Goal: Task Accomplishment & Management: Manage account settings

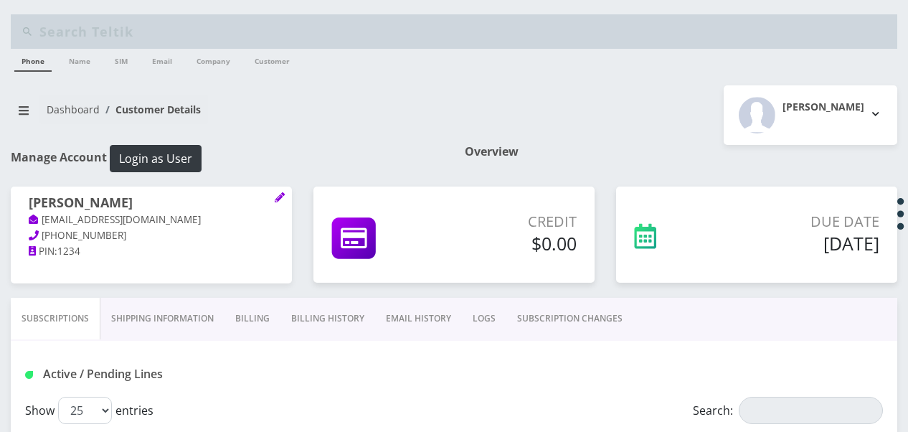
scroll to position [143, 0]
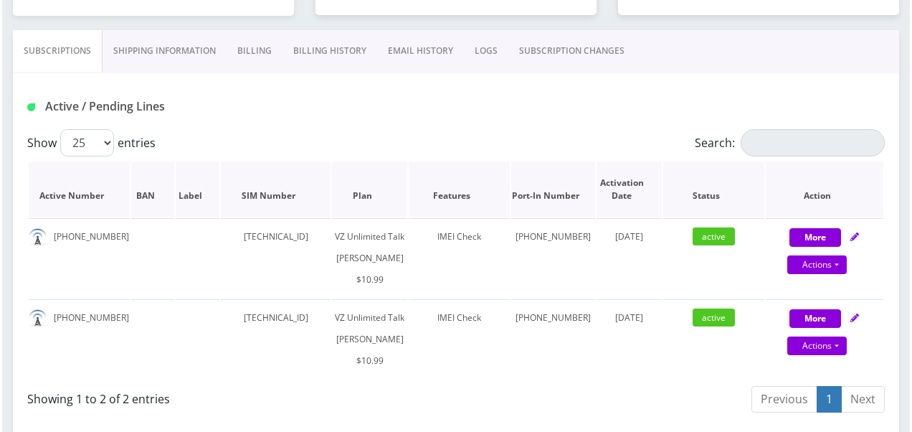
scroll to position [215, 0]
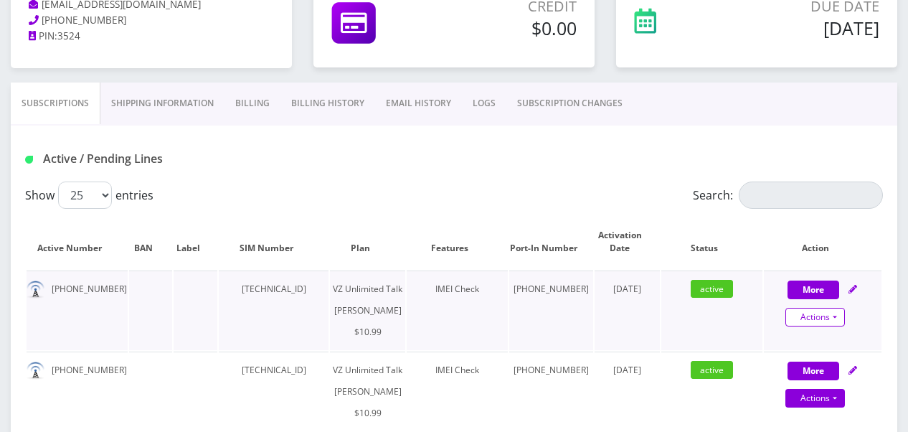
click at [828, 313] on link "Actions" at bounding box center [815, 317] width 60 height 19
select select "366"
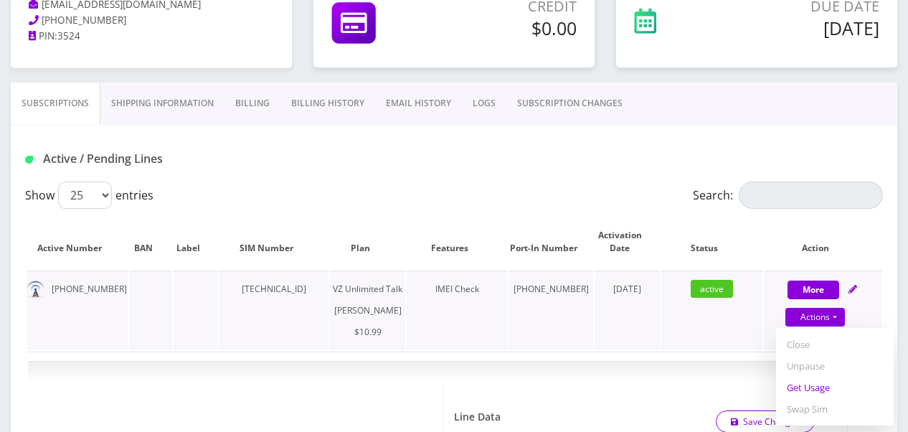
click at [819, 382] on link "Get Usage" at bounding box center [835, 388] width 118 height 22
select select "366"
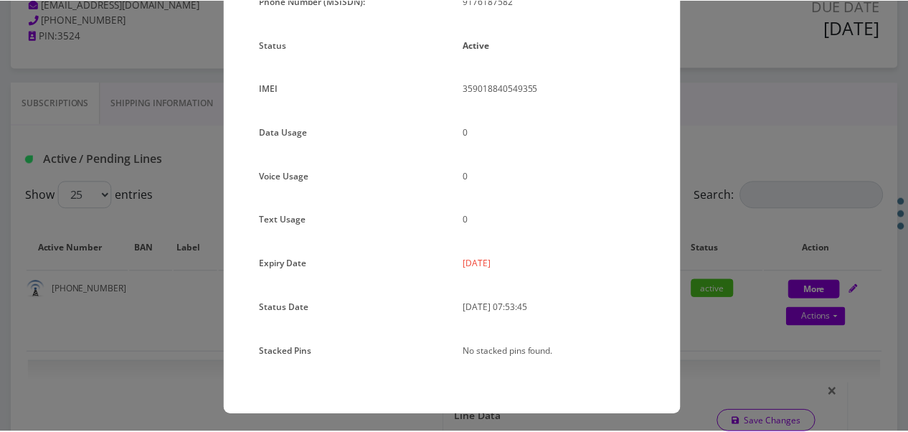
scroll to position [176, 0]
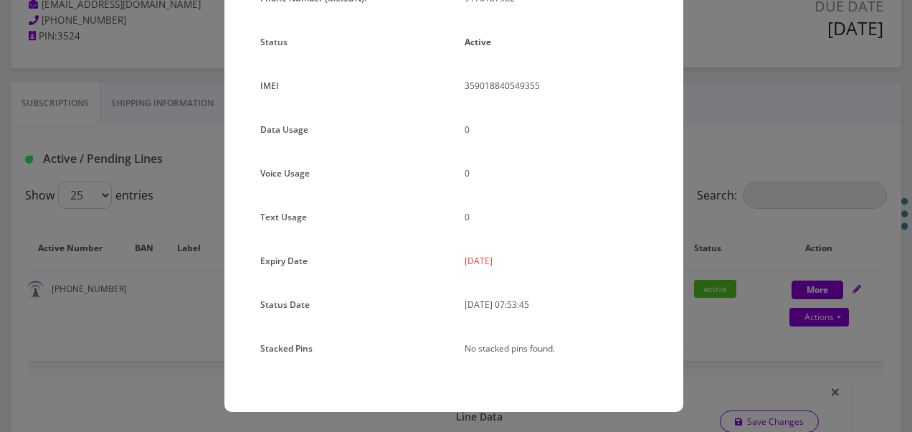
click at [681, 156] on div "Plan Name TT 4G Monthly Unlimited Voice Plan Phone Number (MSISDN): 9176187582 …" at bounding box center [453, 178] width 459 height 468
click at [772, 245] on div "× Subscription Info Plan Name TT 4G Monthly Unlimited Voice Plan Phone Number (…" at bounding box center [456, 216] width 912 height 432
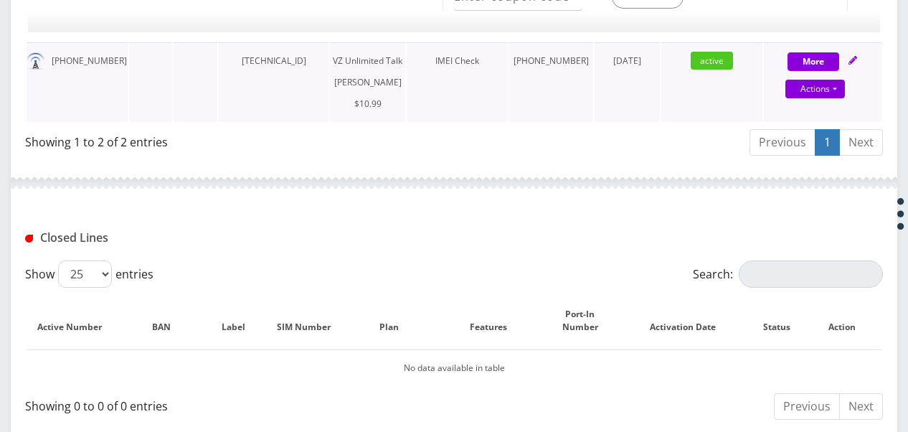
scroll to position [1004, 0]
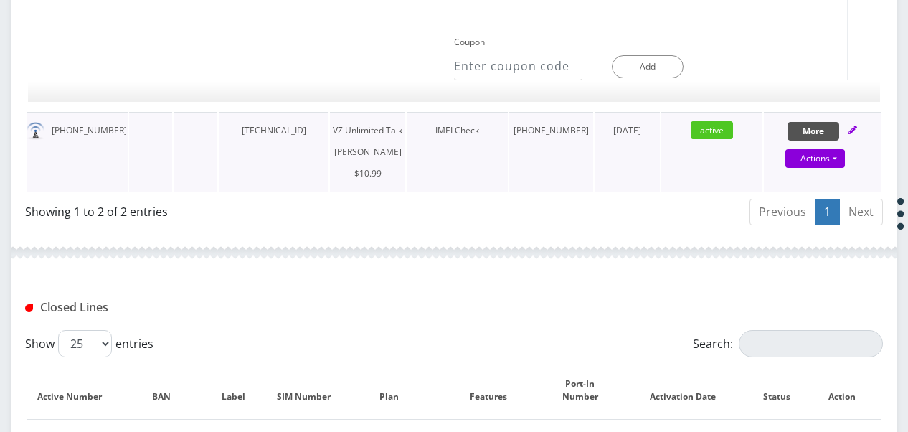
click at [800, 141] on button "More" at bounding box center [814, 131] width 52 height 19
select select "366"
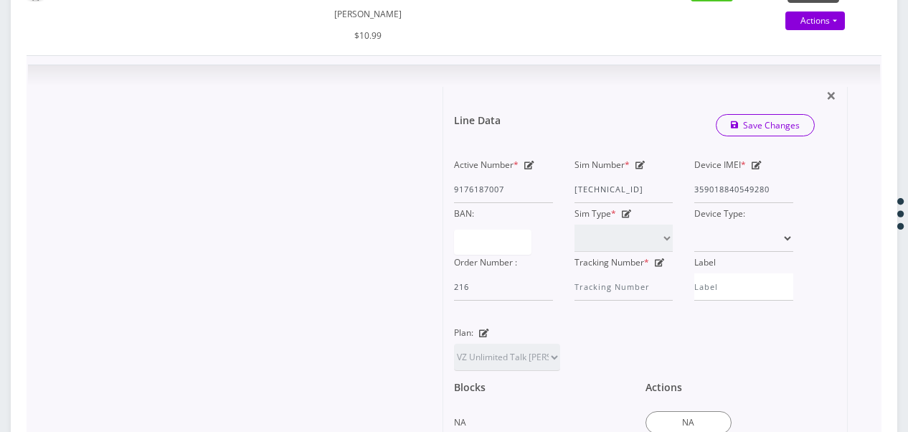
scroll to position [1148, 0]
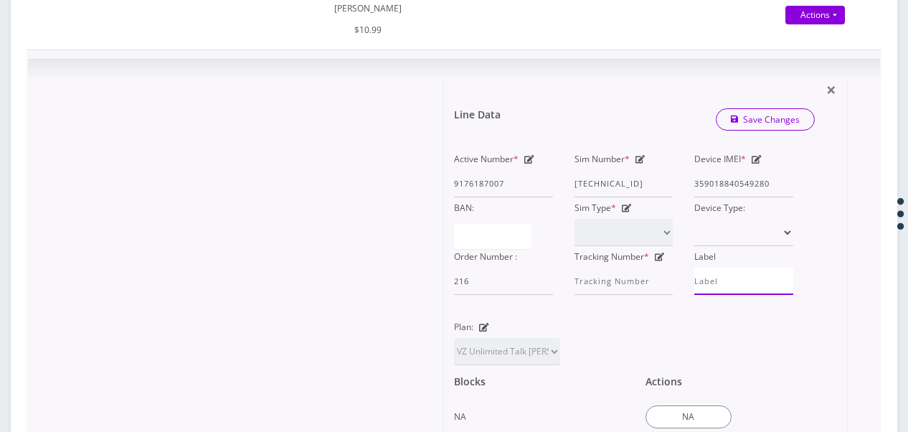
click at [730, 295] on input "Label" at bounding box center [743, 281] width 99 height 27
type input "[PERSON_NAME]"
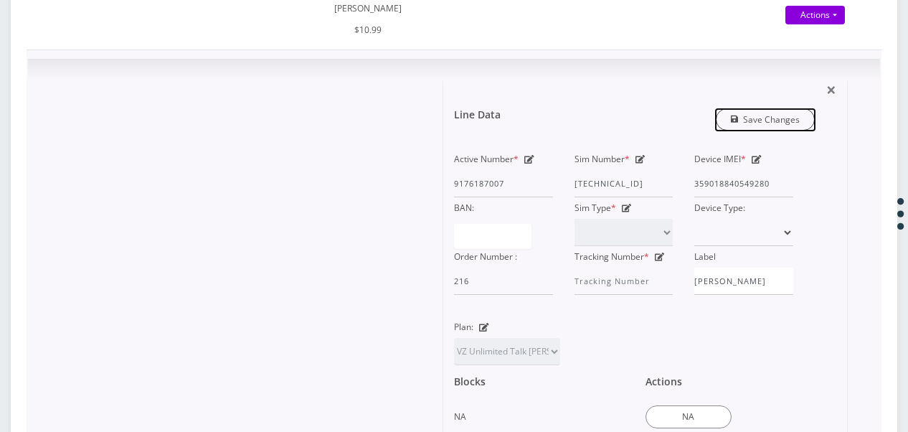
click at [785, 131] on link "Save Changes" at bounding box center [766, 119] width 100 height 22
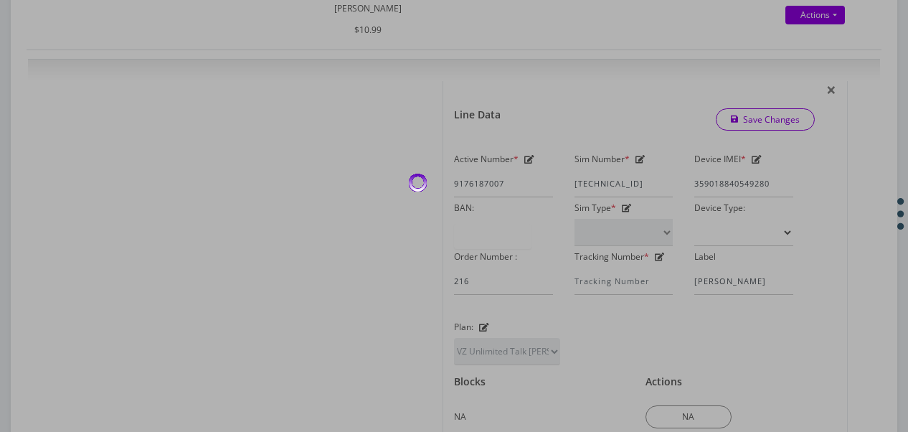
scroll to position [599, 0]
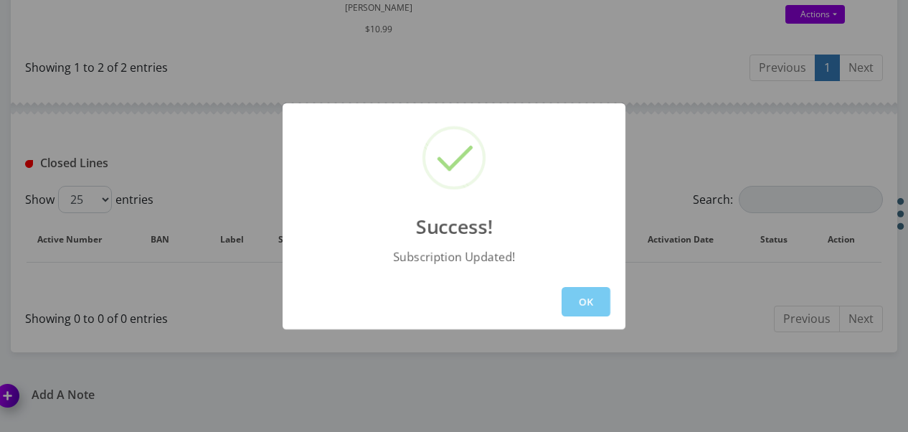
click at [587, 291] on button "OK" at bounding box center [586, 301] width 49 height 29
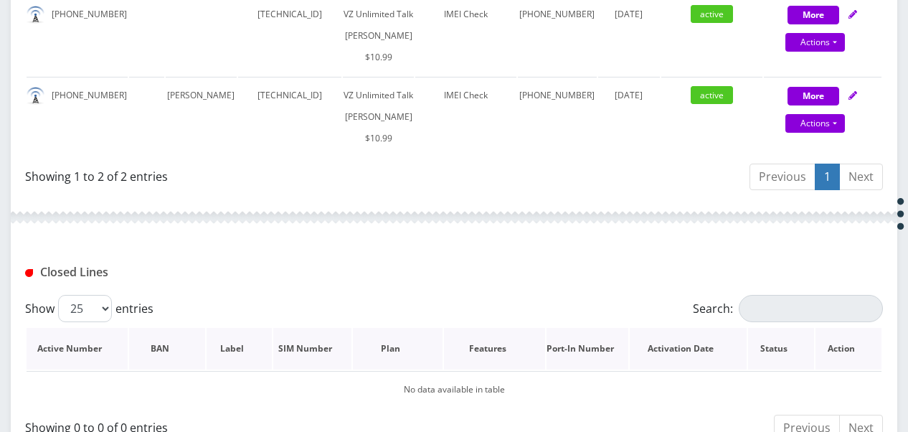
scroll to position [384, 0]
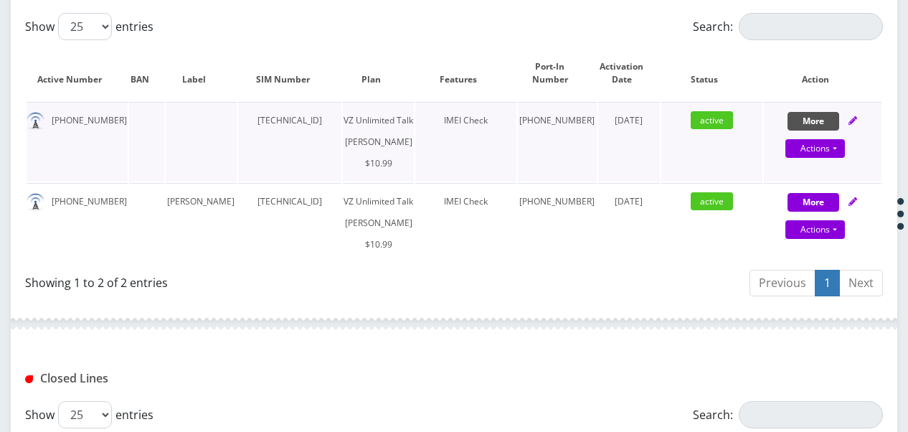
click at [821, 116] on button "More" at bounding box center [814, 121] width 52 height 19
select select "366"
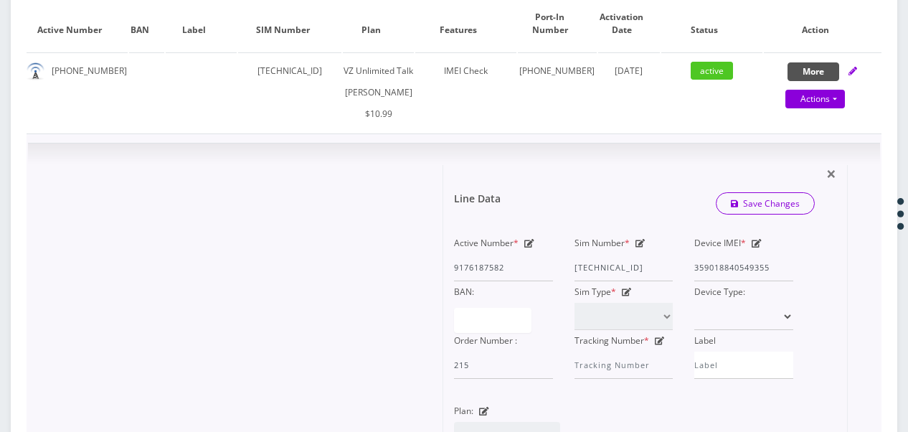
scroll to position [455, 0]
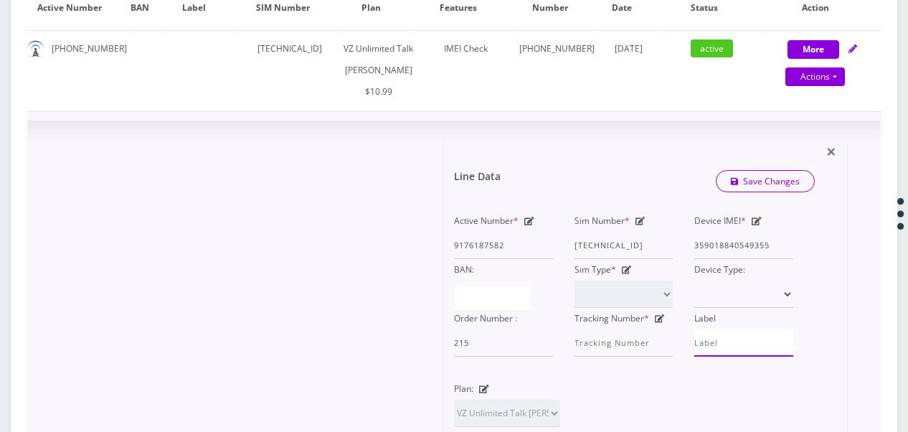
click at [757, 356] on input "Label" at bounding box center [743, 342] width 99 height 27
type input "[PERSON_NAME]"
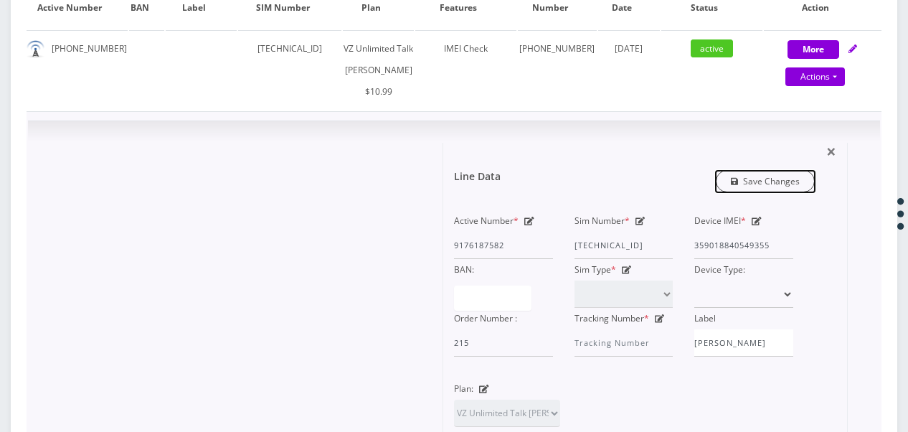
click at [772, 192] on link "Save Changes" at bounding box center [766, 181] width 100 height 22
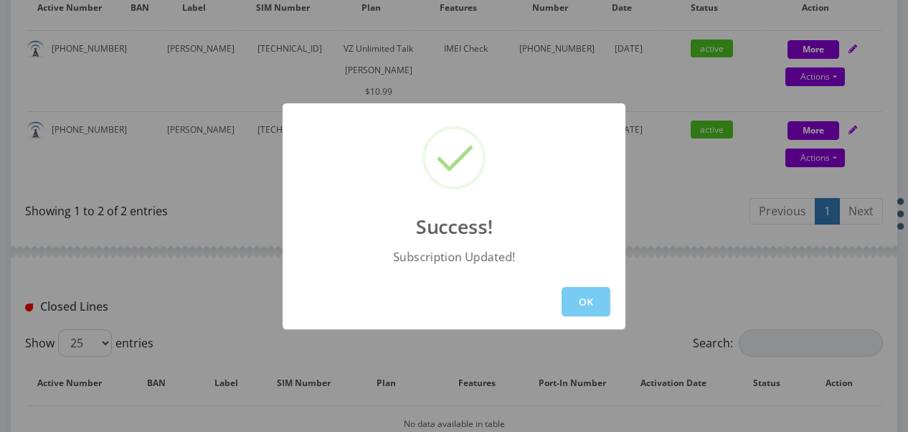
click at [587, 296] on button "OK" at bounding box center [586, 301] width 49 height 29
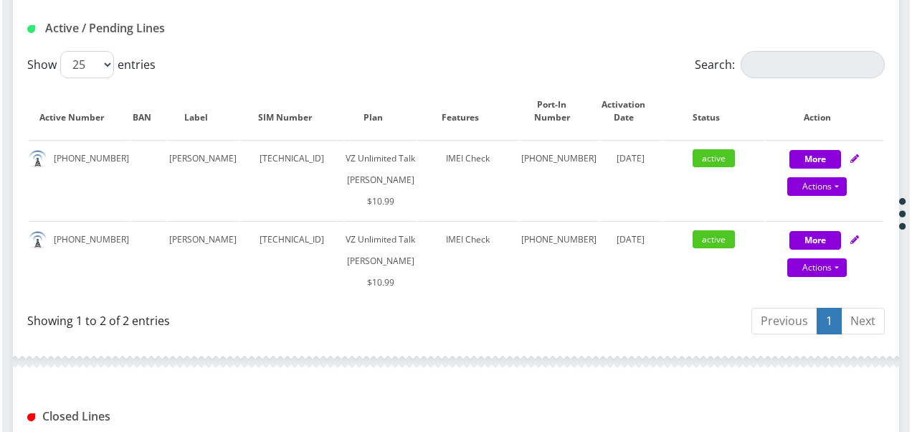
scroll to position [169, 0]
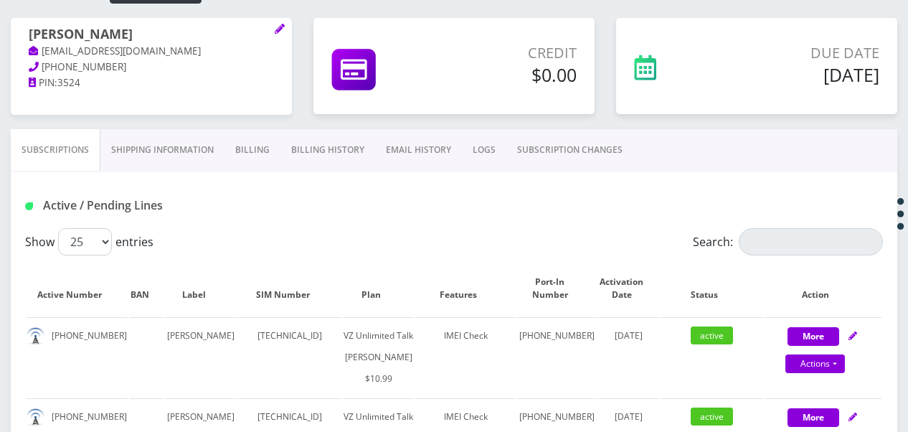
click at [273, 31] on h1 "[PERSON_NAME]" at bounding box center [151, 35] width 245 height 17
click at [277, 31] on icon at bounding box center [280, 29] width 10 height 10
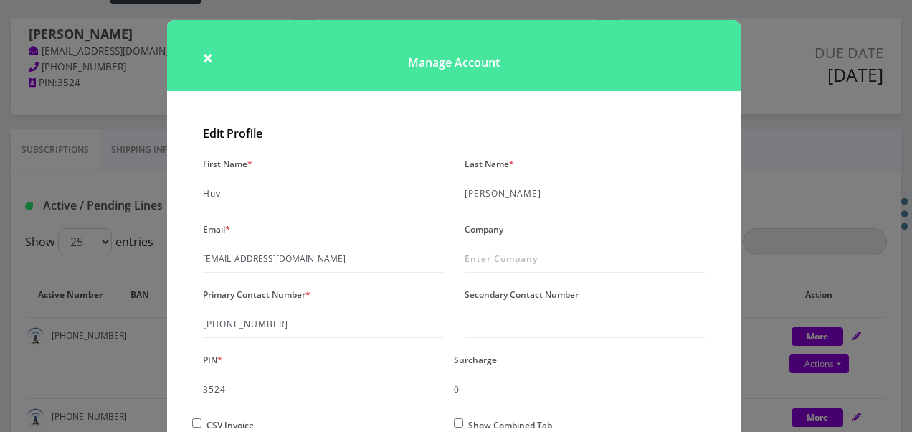
click at [526, 301] on label "Secondary Contact Number" at bounding box center [522, 294] width 114 height 21
click at [526, 311] on input "Secondary Contact Number" at bounding box center [585, 324] width 240 height 27
click at [525, 317] on input "Secondary Contact Number" at bounding box center [585, 324] width 240 height 27
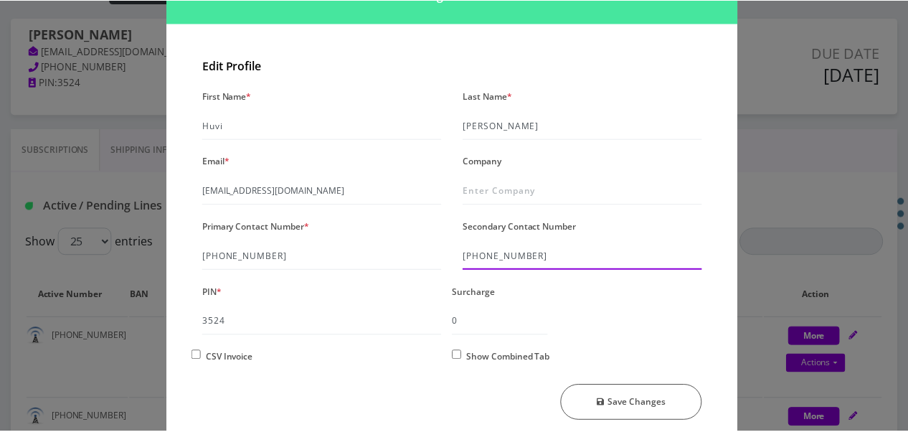
scroll to position [123, 0]
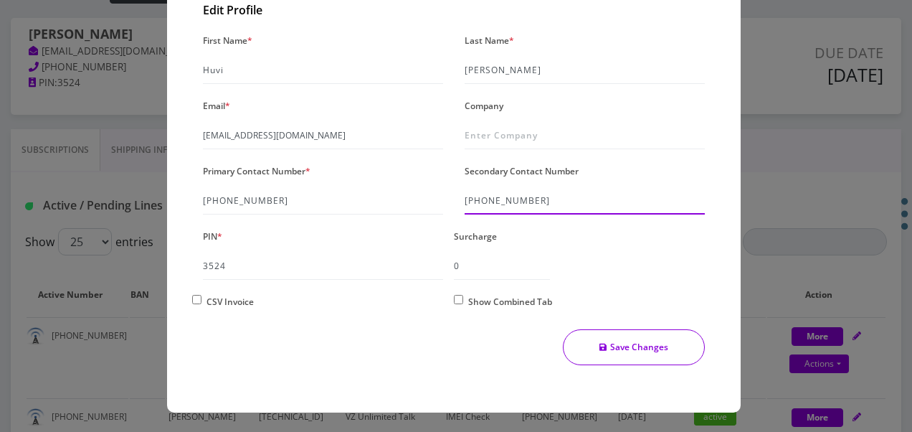
type input "[PHONE_NUMBER]"
click at [668, 350] on button "Save Changes" at bounding box center [634, 347] width 143 height 36
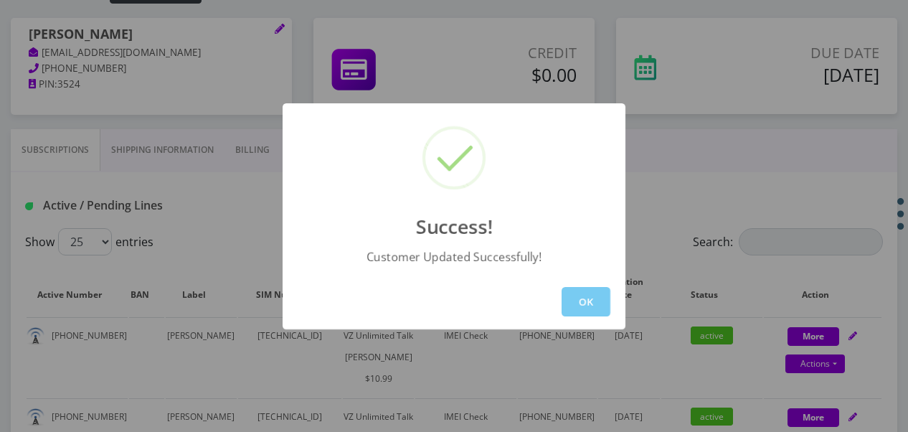
click at [607, 311] on button "OK" at bounding box center [586, 301] width 49 height 29
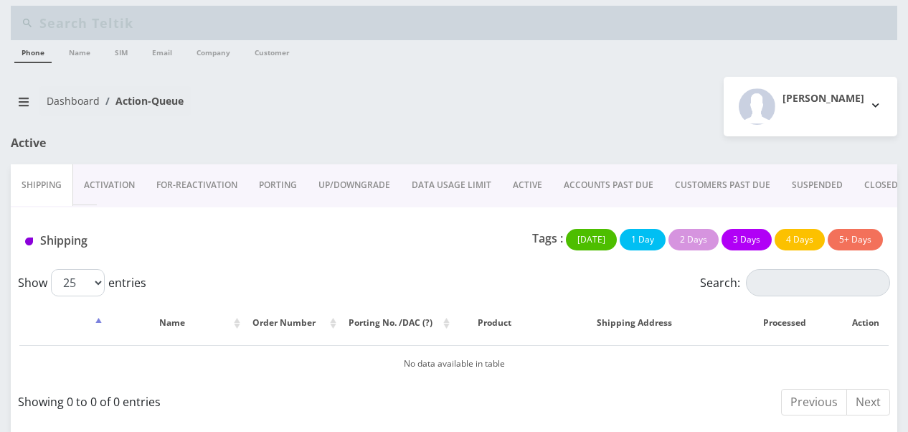
scroll to position [11, 0]
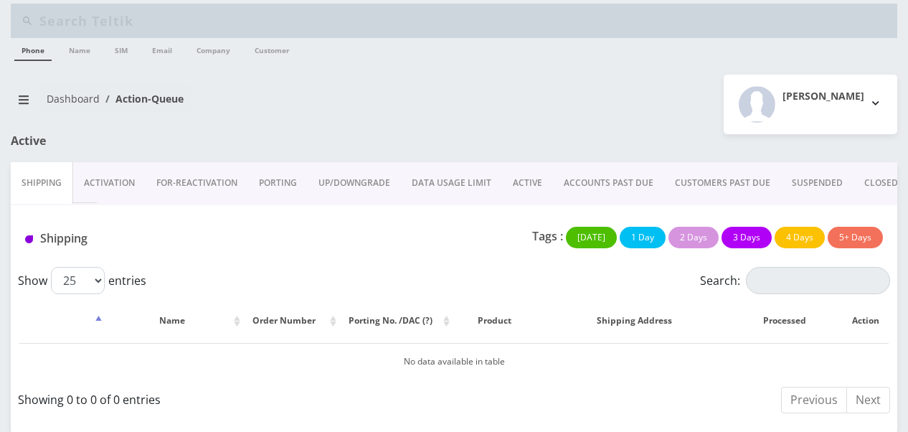
click at [530, 175] on link "ACTIVE" at bounding box center [527, 183] width 51 height 42
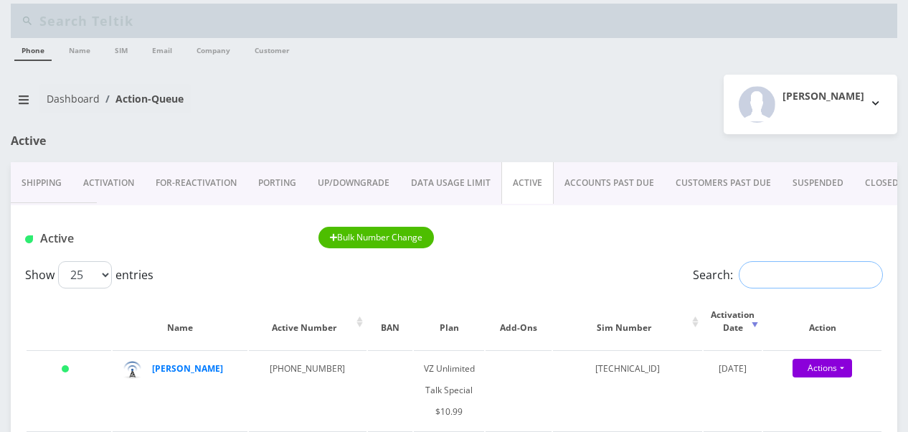
click at [767, 267] on input "Search:" at bounding box center [811, 274] width 144 height 27
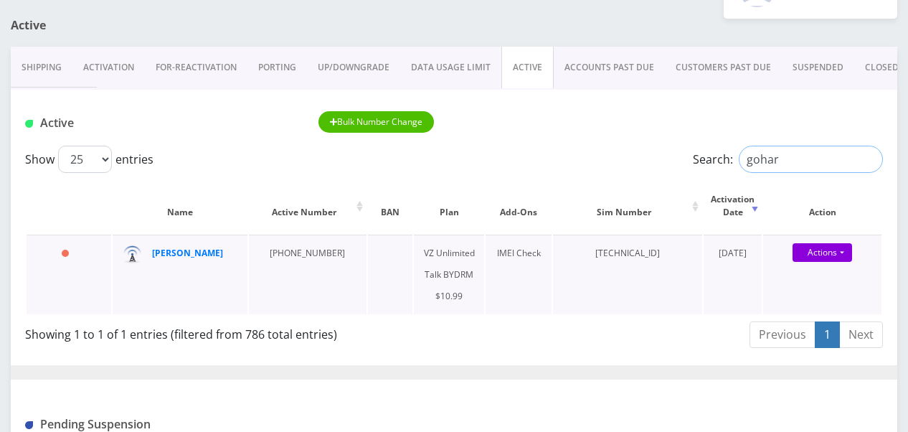
scroll to position [154, 0]
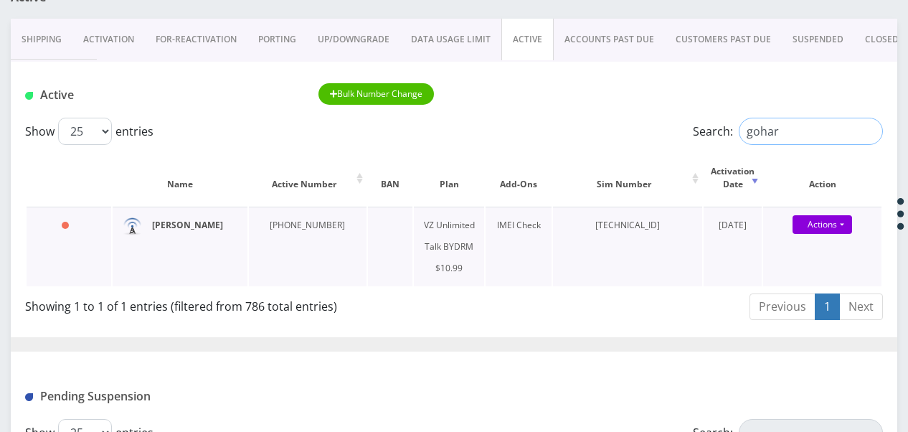
type input "gohar"
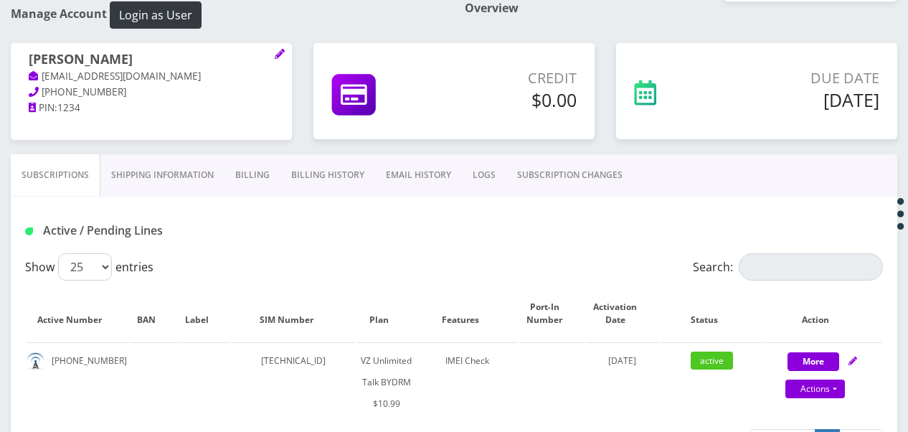
click at [252, 186] on link "Billing" at bounding box center [252, 175] width 56 height 42
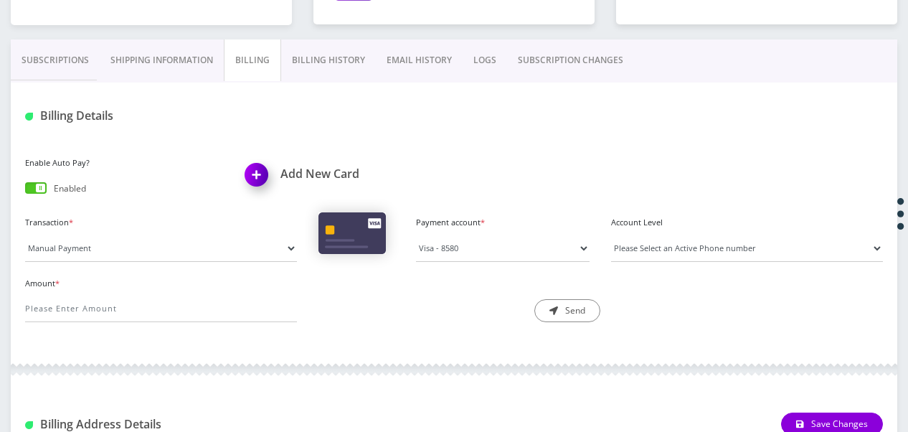
scroll to position [287, 0]
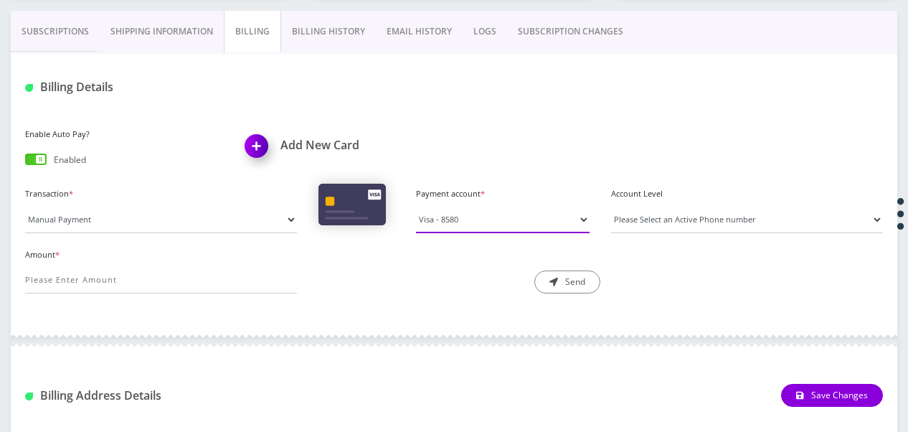
click at [422, 209] on select "Visa - 8580" at bounding box center [503, 219] width 174 height 27
click at [304, 32] on link "Billing History" at bounding box center [328, 32] width 95 height 42
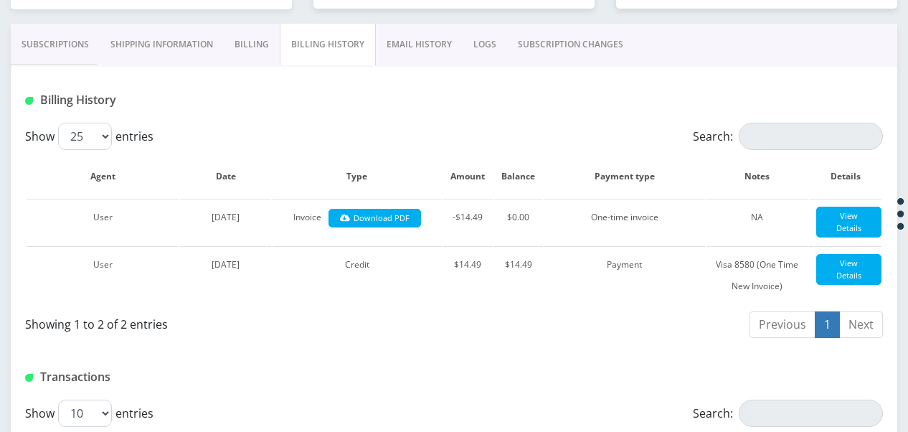
scroll to position [272, 0]
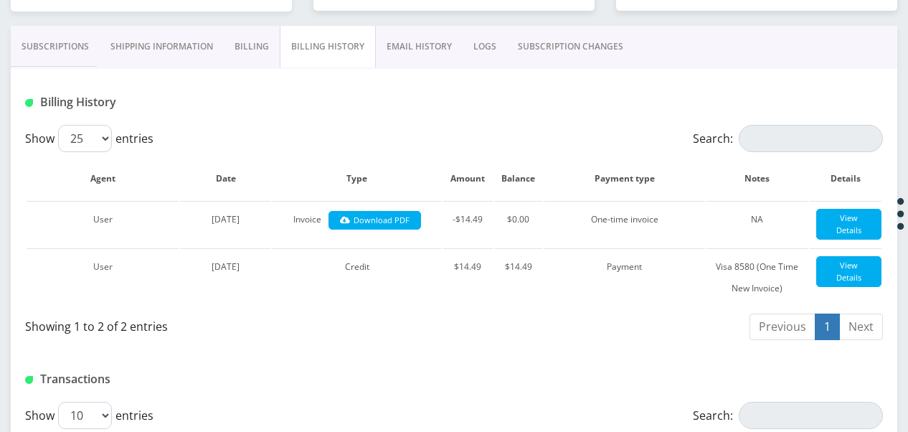
click at [249, 46] on link "Billing" at bounding box center [252, 47] width 56 height 42
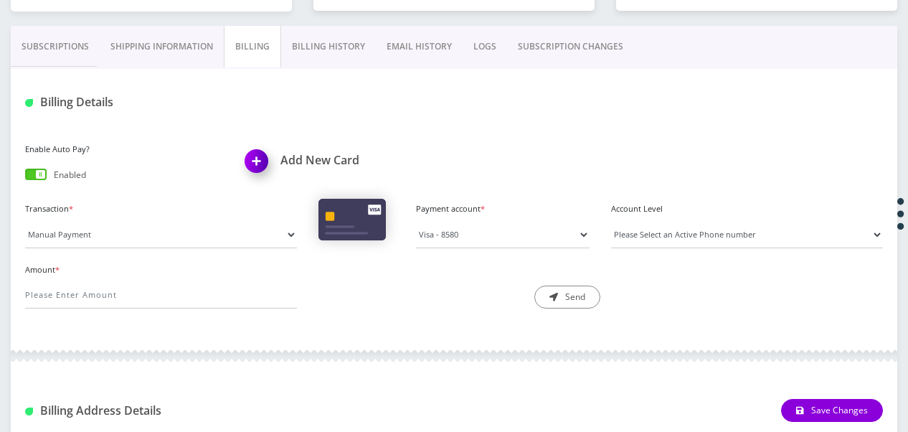
click at [59, 52] on link "Subscriptions" at bounding box center [55, 47] width 89 height 42
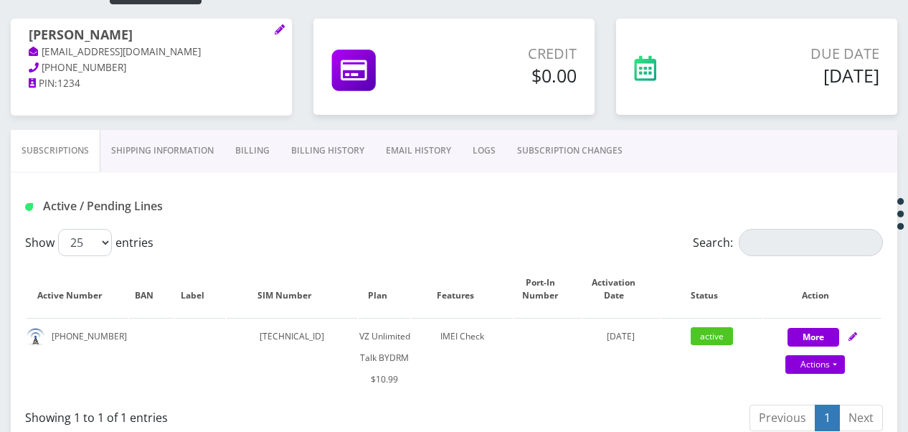
scroll to position [200, 0]
